Goal: Task Accomplishment & Management: Complete application form

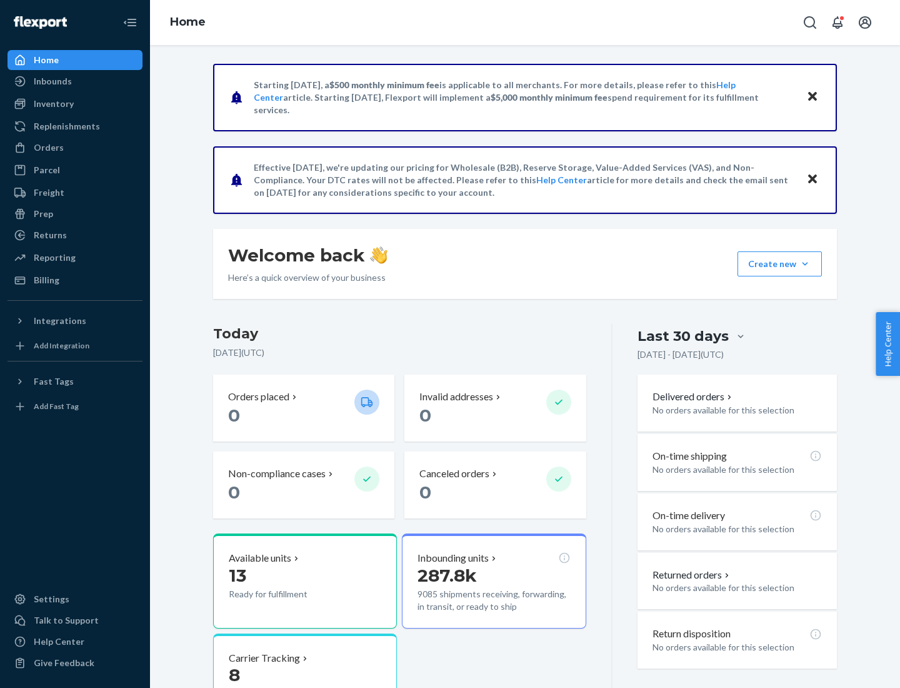
click at [805, 264] on button "Create new Create new inbound Create new order Create new product" at bounding box center [780, 263] width 84 height 25
click at [75, 81] on div "Inbounds" at bounding box center [75, 82] width 133 height 18
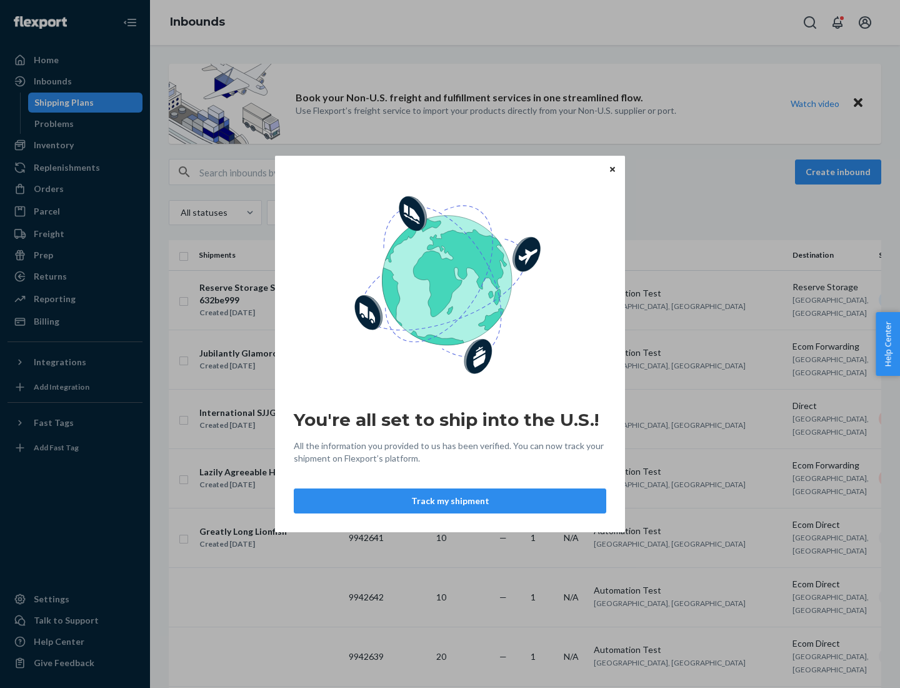
click at [450, 501] on button "Track my shipment" at bounding box center [450, 500] width 313 height 25
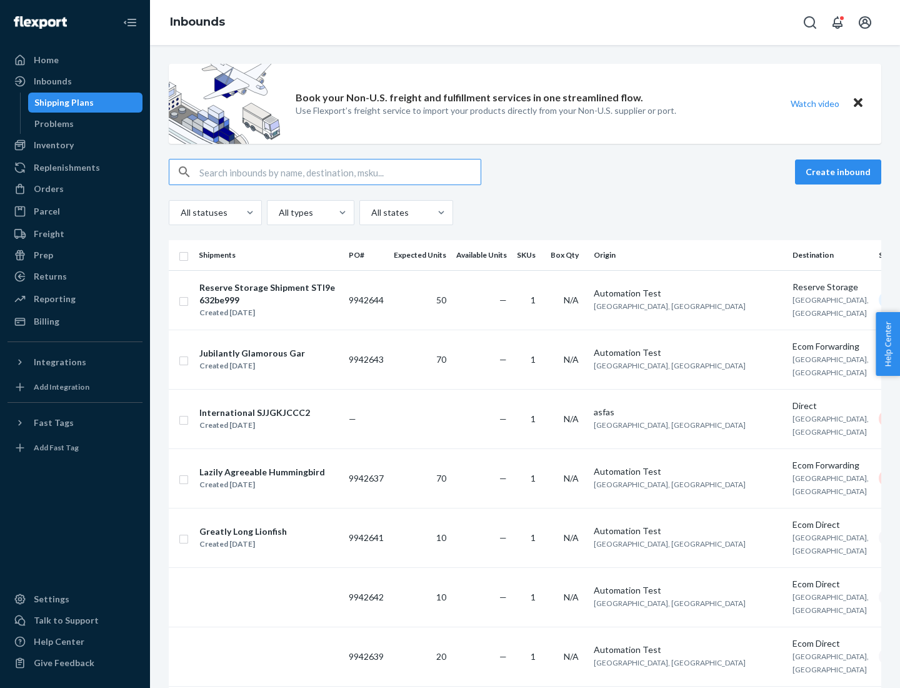
click at [840, 172] on button "Create inbound" at bounding box center [838, 171] width 86 height 25
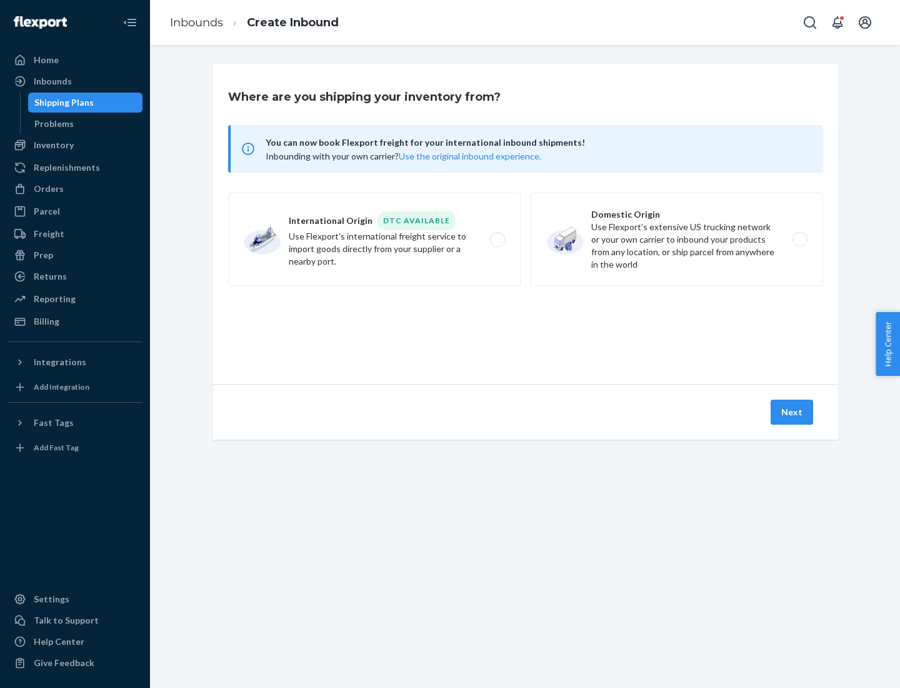
click at [375, 239] on label "International Origin DTC Available Use Flexport's international freight service…" at bounding box center [374, 240] width 293 height 94
click at [497, 239] on input "International Origin DTC Available Use Flexport's international freight service…" at bounding box center [501, 240] width 8 height 8
radio input "true"
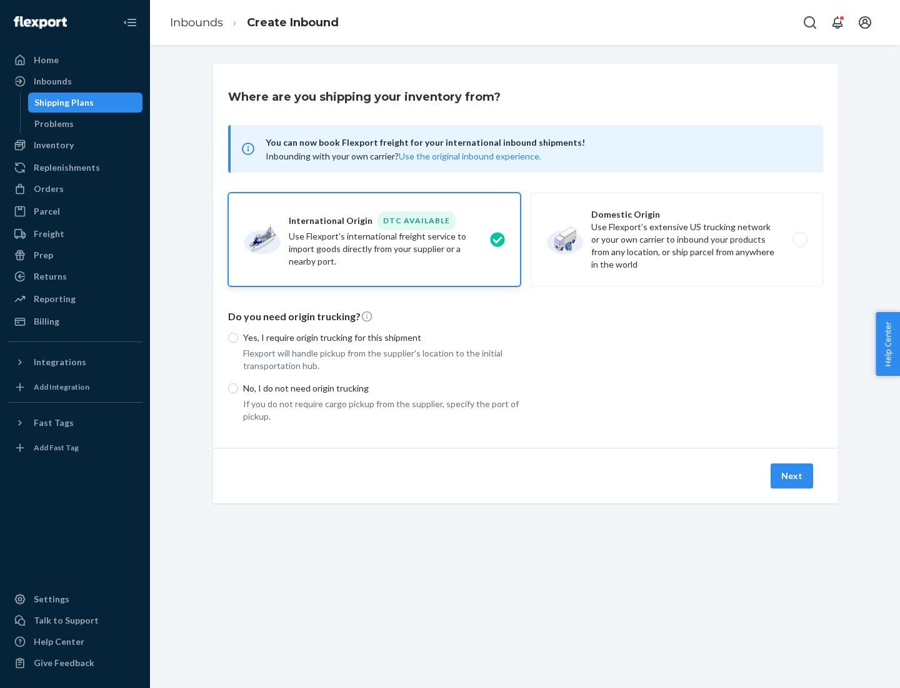
click at [382, 388] on p "No, I do not need origin trucking" at bounding box center [382, 388] width 278 height 13
click at [238, 388] on input "No, I do not need origin trucking" at bounding box center [233, 388] width 10 height 10
radio input "true"
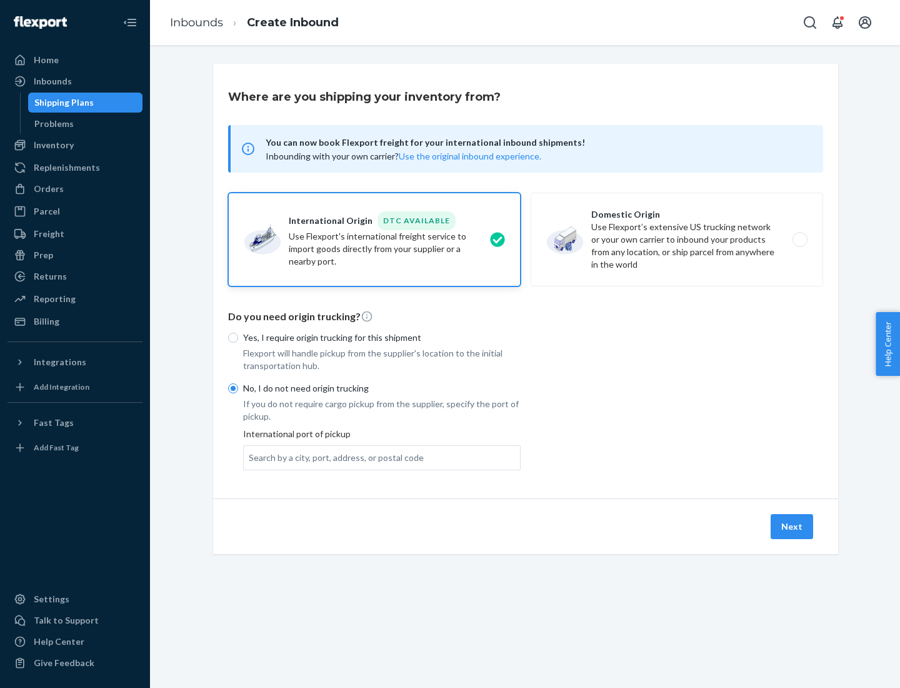
click at [333, 457] on div "Search by a city, port, address, or postal code" at bounding box center [336, 457] width 175 height 13
click at [250, 457] on input "Search by a city, port, address, or postal code" at bounding box center [249, 457] width 1 height 13
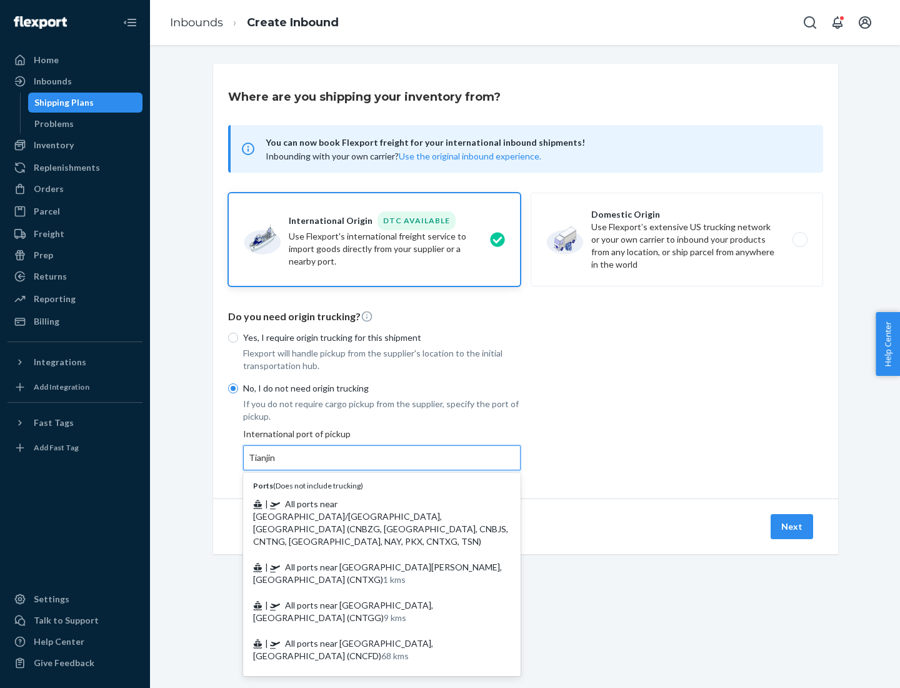
click at [370, 503] on span "| All ports near [GEOGRAPHIC_DATA]/[GEOGRAPHIC_DATA], [GEOGRAPHIC_DATA] (CNBZG,…" at bounding box center [380, 522] width 255 height 48
click at [276, 464] on input "Tianjin" at bounding box center [263, 457] width 28 height 13
type input "All ports near [GEOGRAPHIC_DATA]/[GEOGRAPHIC_DATA], [GEOGRAPHIC_DATA] (CNBZG, […"
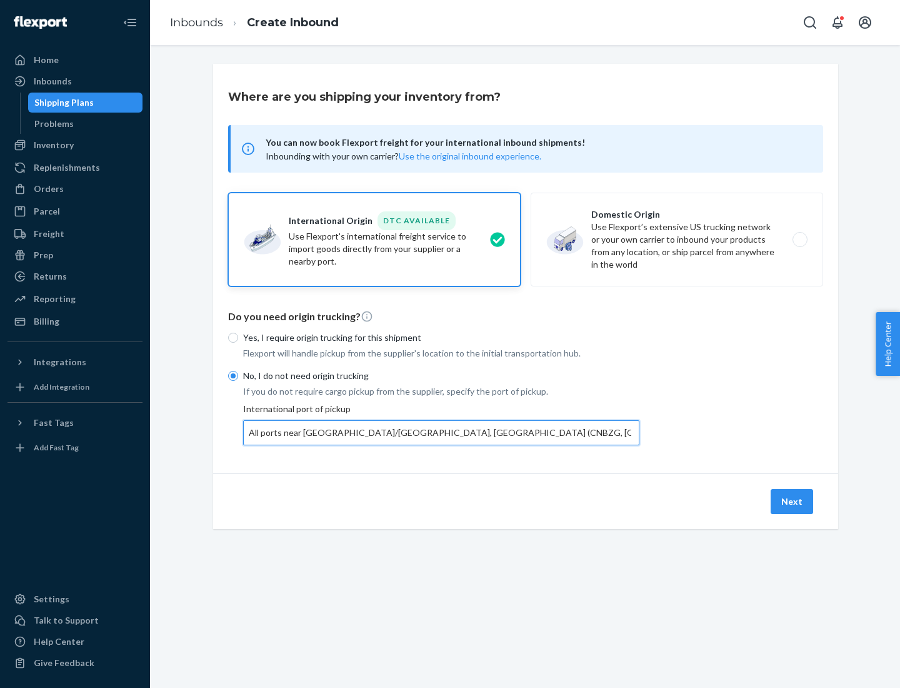
click at [793, 501] on button "Next" at bounding box center [792, 501] width 43 height 25
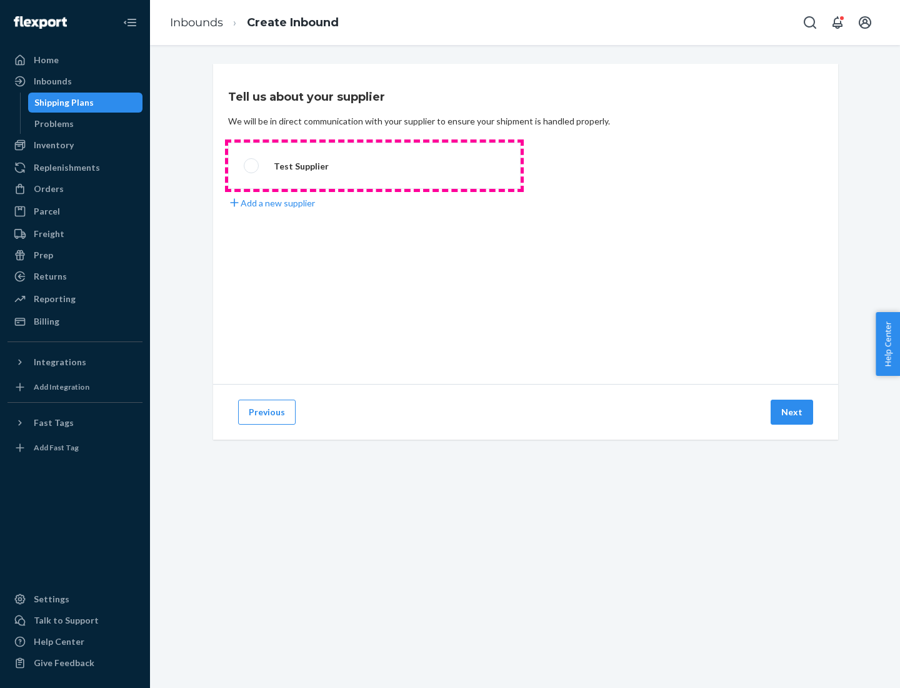
click at [375, 166] on label "Test Supplier" at bounding box center [374, 166] width 293 height 46
click at [252, 166] on input "Test Supplier" at bounding box center [248, 166] width 8 height 8
radio input "true"
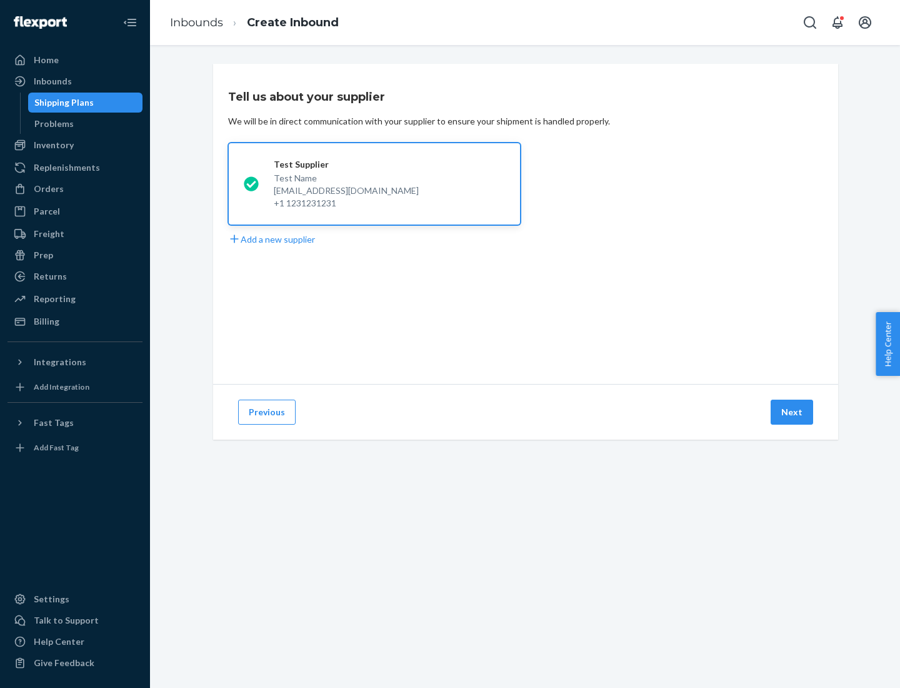
click at [793, 412] on button "Next" at bounding box center [792, 412] width 43 height 25
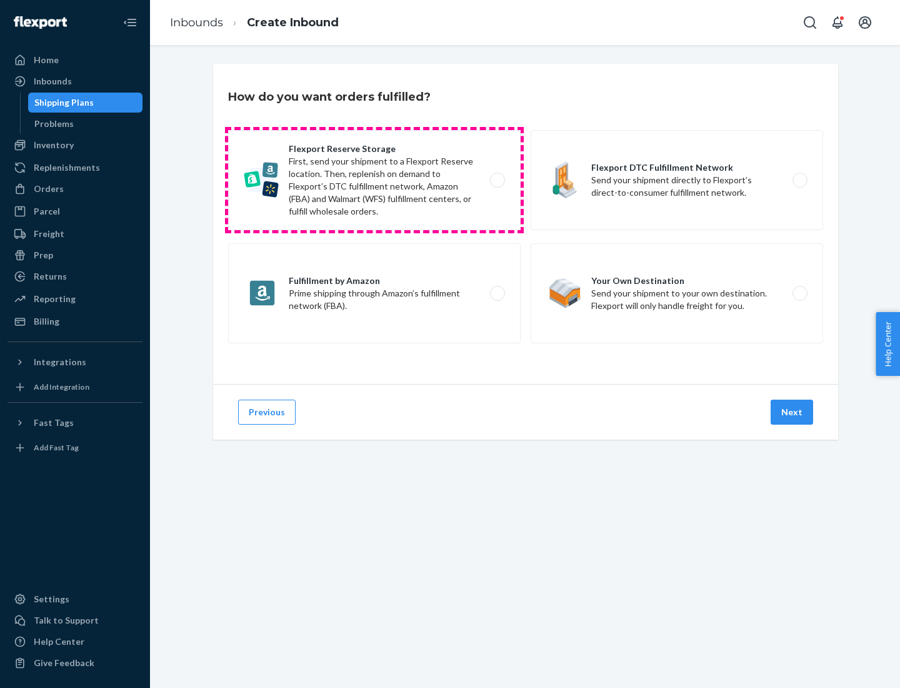
click at [375, 180] on label "Flexport Reserve Storage First, send your shipment to a Flexport Reserve locati…" at bounding box center [374, 180] width 293 height 100
click at [497, 180] on input "Flexport Reserve Storage First, send your shipment to a Flexport Reserve locati…" at bounding box center [501, 180] width 8 height 8
radio input "true"
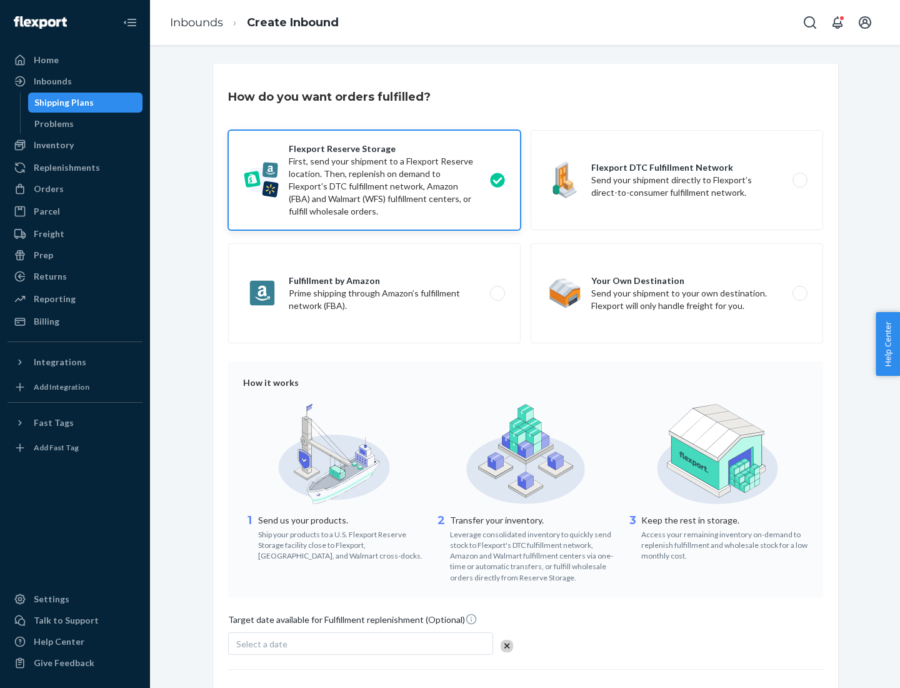
scroll to position [103, 0]
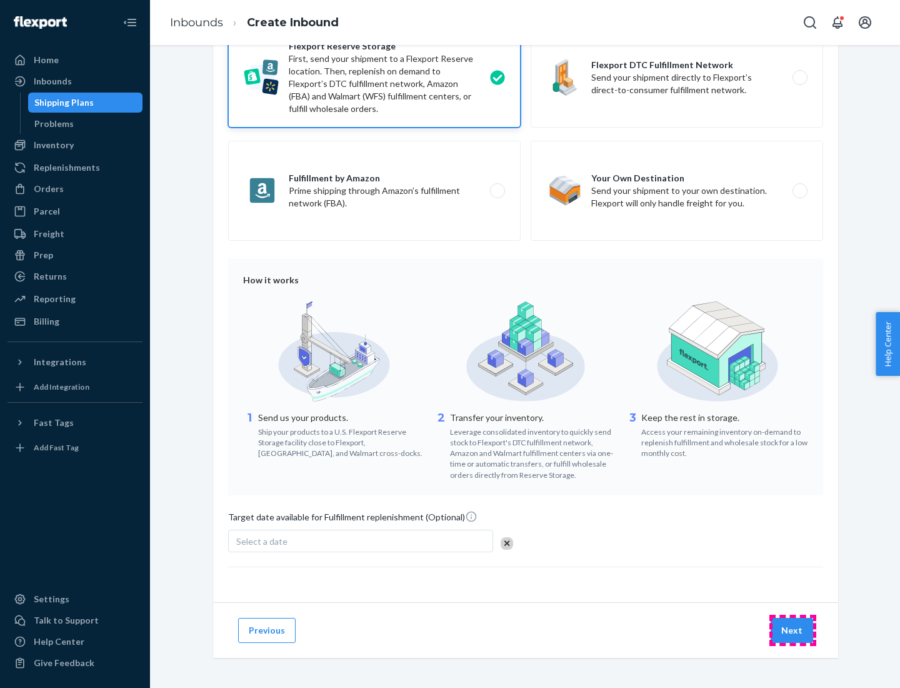
click at [793, 630] on button "Next" at bounding box center [792, 630] width 43 height 25
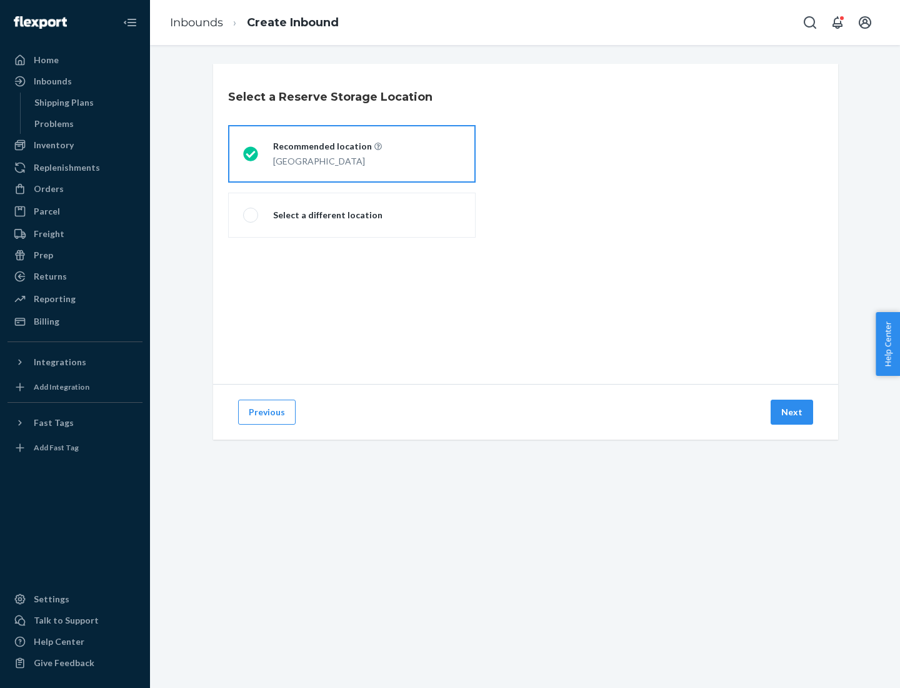
click at [352, 154] on div "[GEOGRAPHIC_DATA]" at bounding box center [327, 160] width 109 height 15
click at [251, 154] on input "Recommended location [GEOGRAPHIC_DATA]" at bounding box center [247, 154] width 8 height 8
click at [793, 412] on button "Next" at bounding box center [792, 412] width 43 height 25
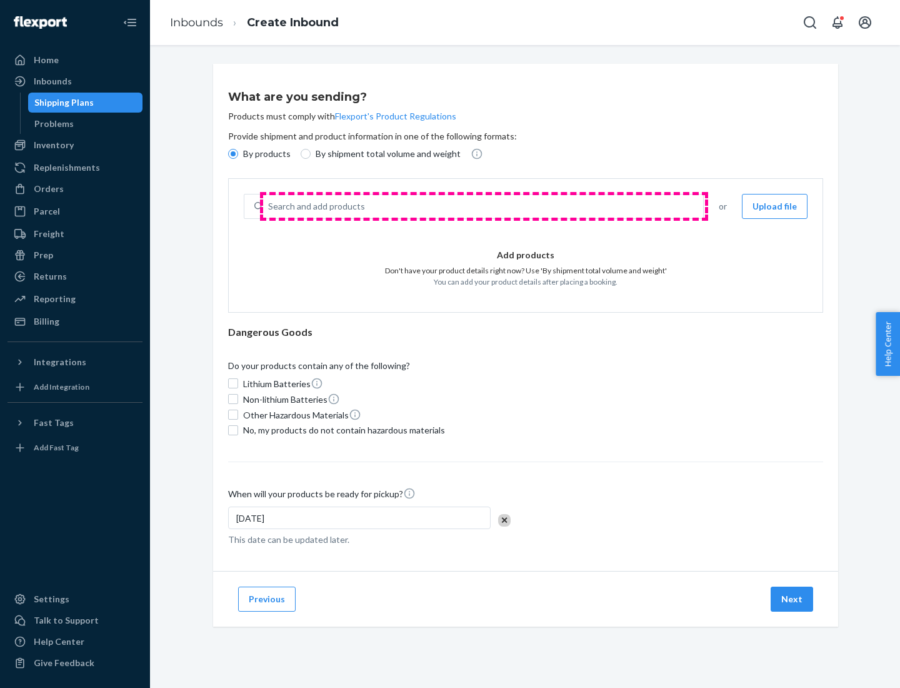
click at [484, 206] on div "Search and add products" at bounding box center [483, 206] width 440 height 23
click at [269, 206] on input "Search and add products" at bounding box center [268, 206] width 1 height 13
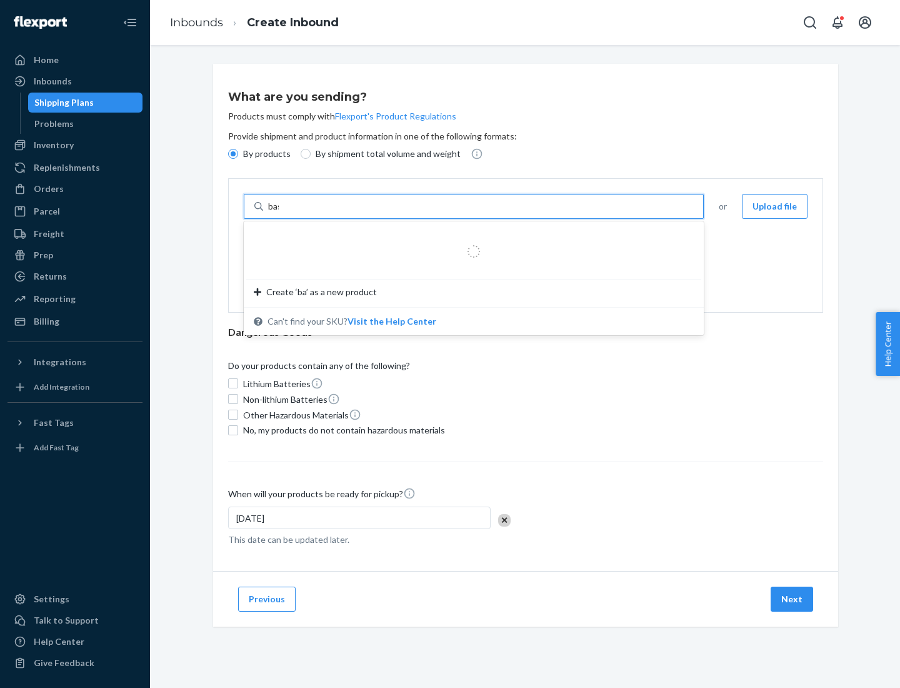
type input "basic"
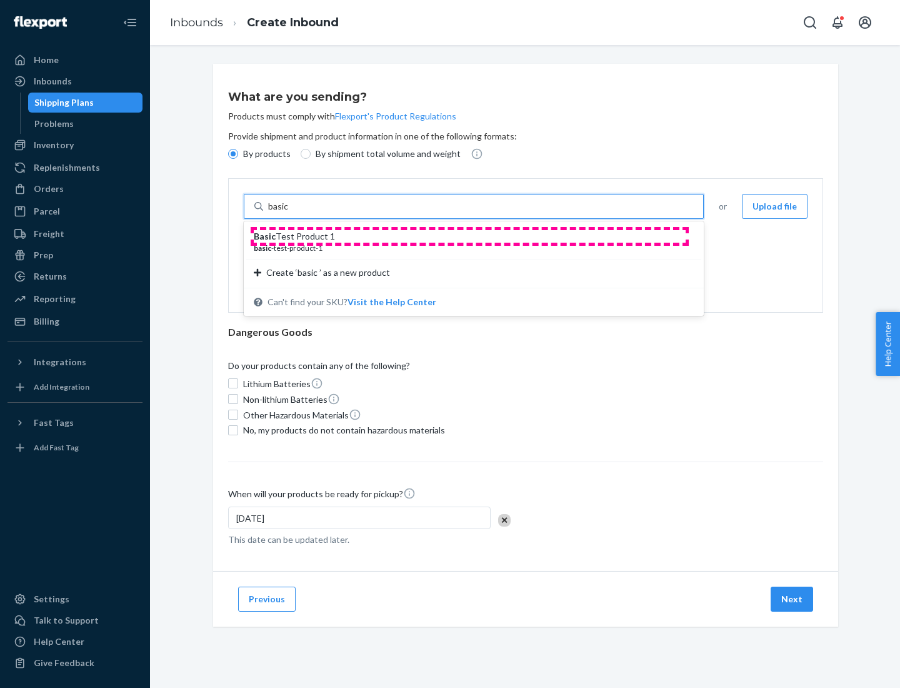
click at [470, 236] on div "Basic Test Product 1" at bounding box center [469, 236] width 430 height 13
click at [291, 213] on input "basic" at bounding box center [279, 206] width 23 height 13
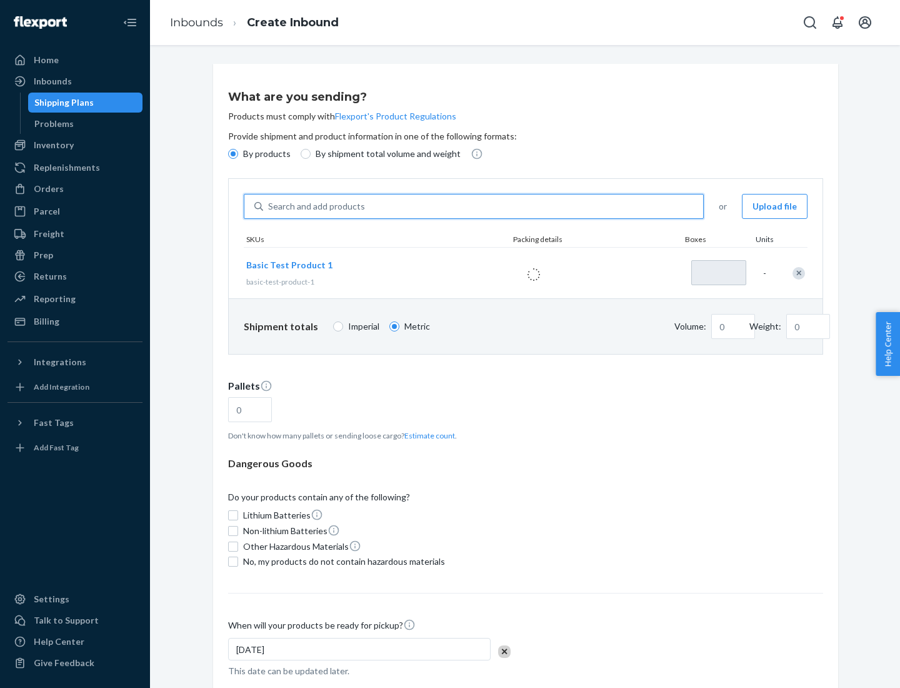
type input "1"
type input "1.09"
type input "3.27"
type input "3"
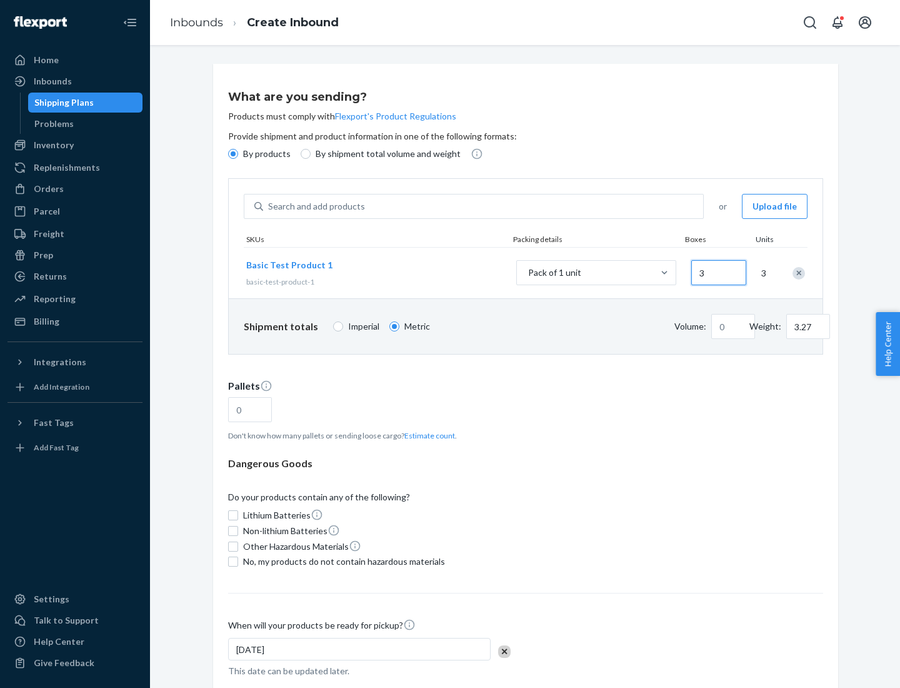
type input "0.01"
type input "32.66"
type input "30"
type input "0.07"
type input "326.59"
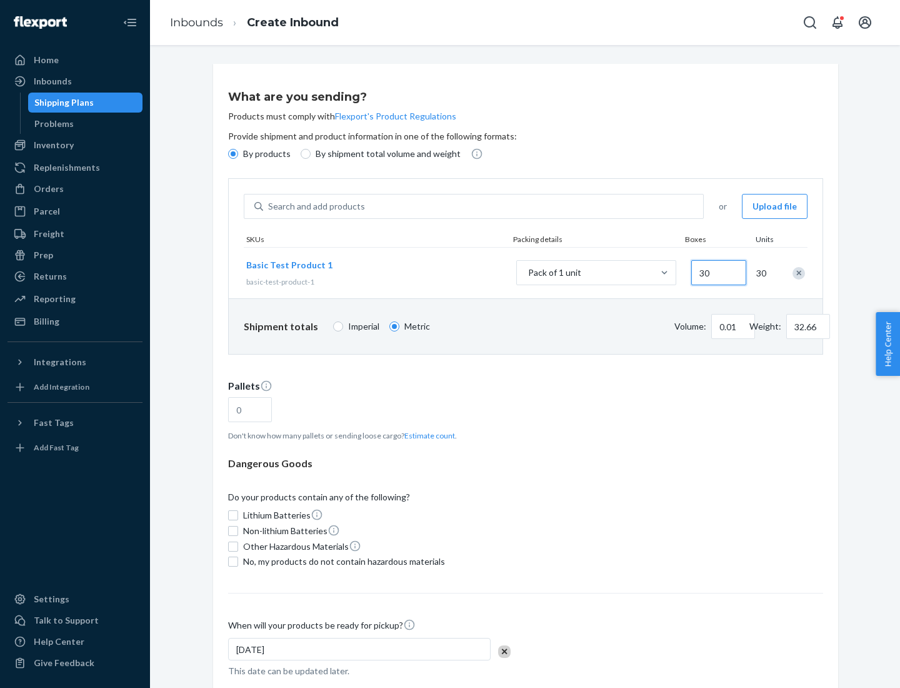
type input "300"
type input "0.68"
type input "3265.86"
type input "3000"
type input "1.09"
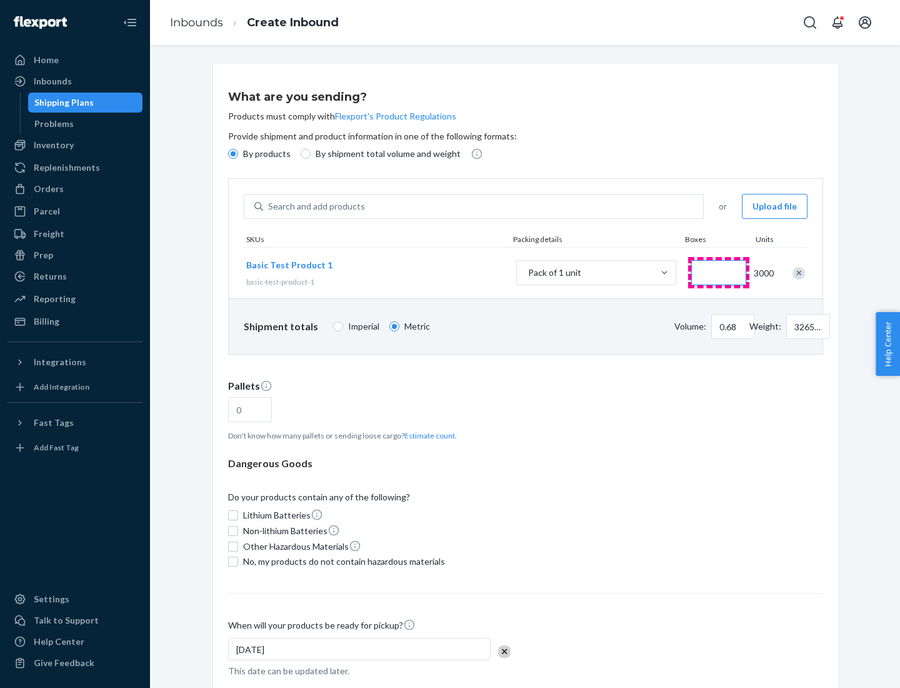
type input "1"
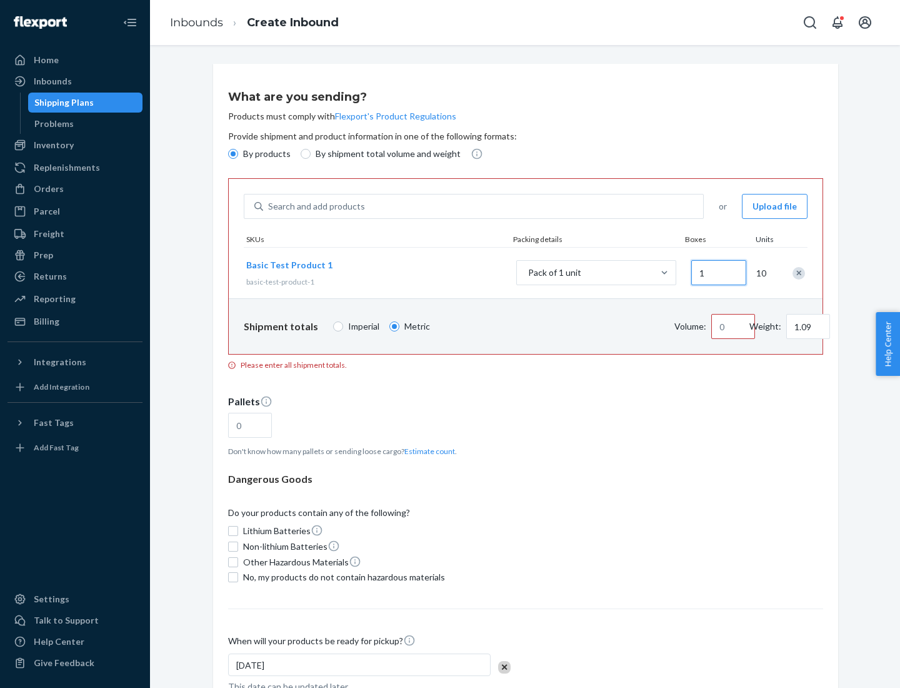
type input "10.89"
type input "10"
type input "0.02"
type input "108.86"
type input "100"
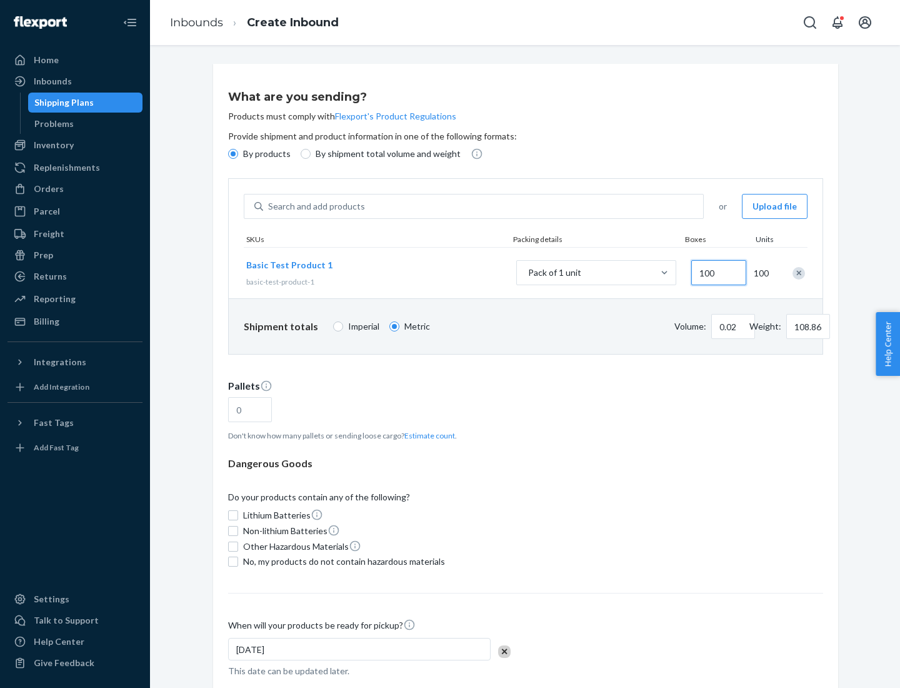
type input "0.23"
type input "1088.62"
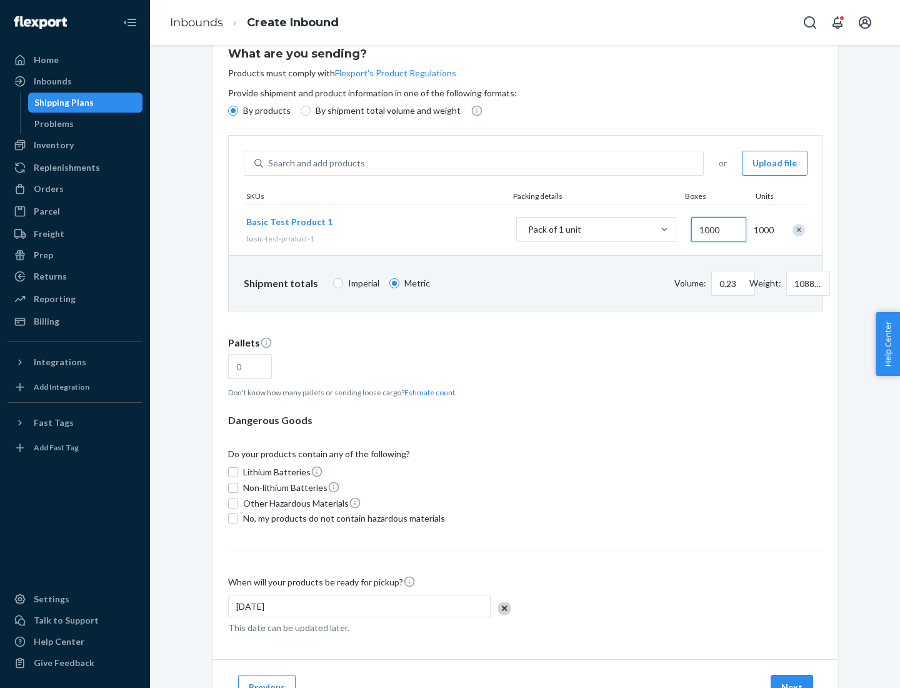
type input "1000"
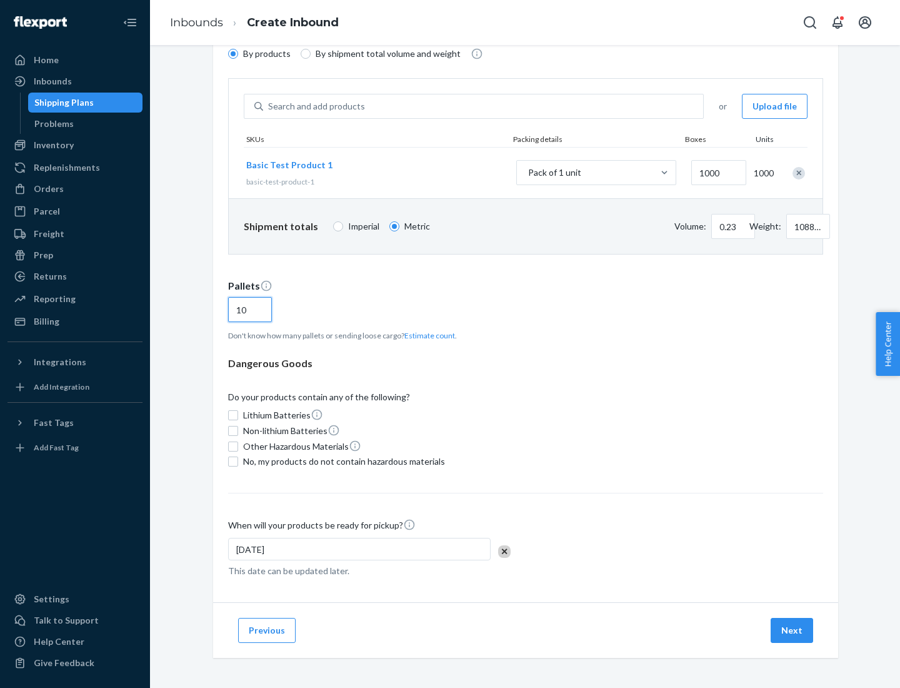
type input "10"
click at [342, 461] on span "No, my products do not contain hazardous materials" at bounding box center [344, 461] width 202 height 13
click at [238, 461] on input "No, my products do not contain hazardous materials" at bounding box center [233, 461] width 10 height 10
checkbox input "true"
click at [793, 630] on button "Next" at bounding box center [792, 630] width 43 height 25
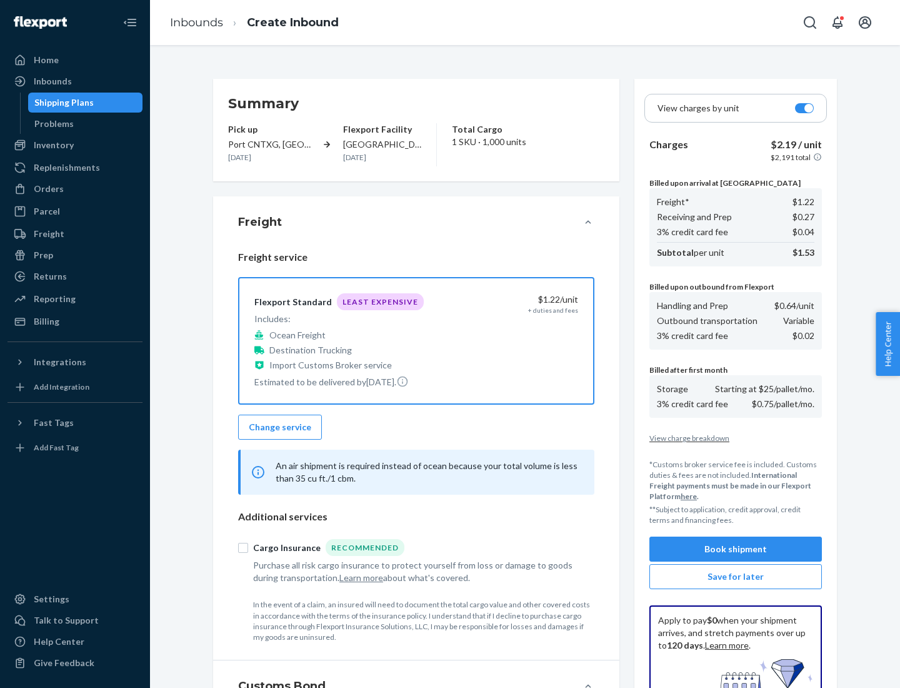
scroll to position [183, 0]
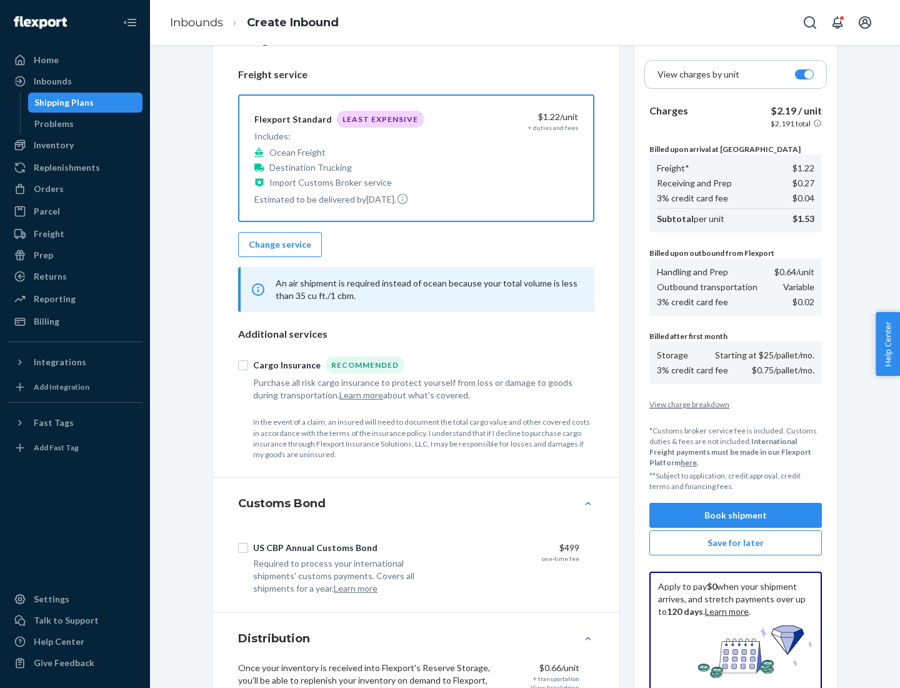
click at [736, 515] on button "Book shipment" at bounding box center [736, 515] width 173 height 25
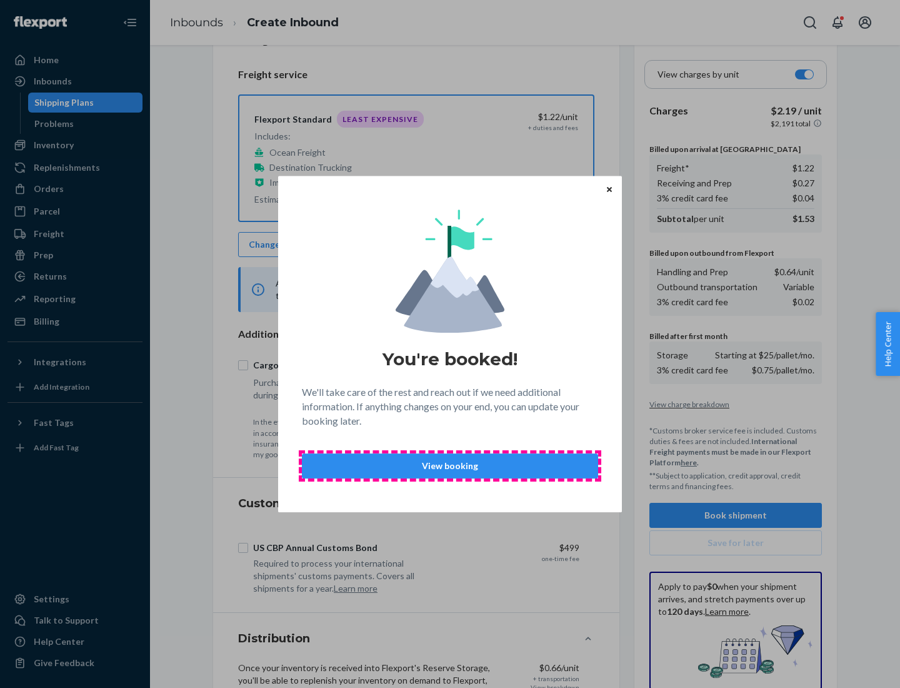
click at [450, 465] on p "View booking" at bounding box center [450, 466] width 275 height 13
